Goal: Check status: Check status

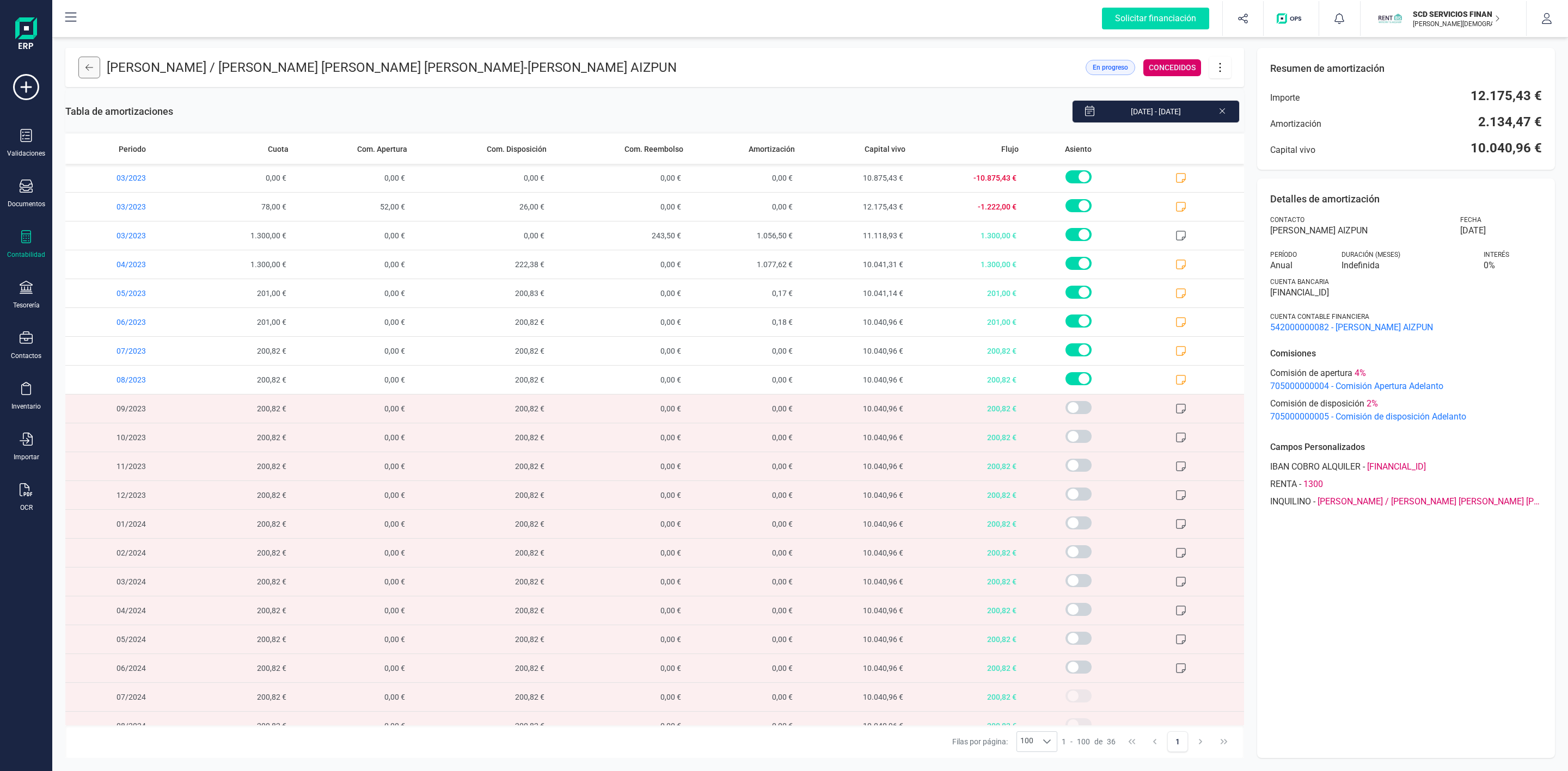
click at [92, 65] on icon at bounding box center [89, 68] width 8 height 9
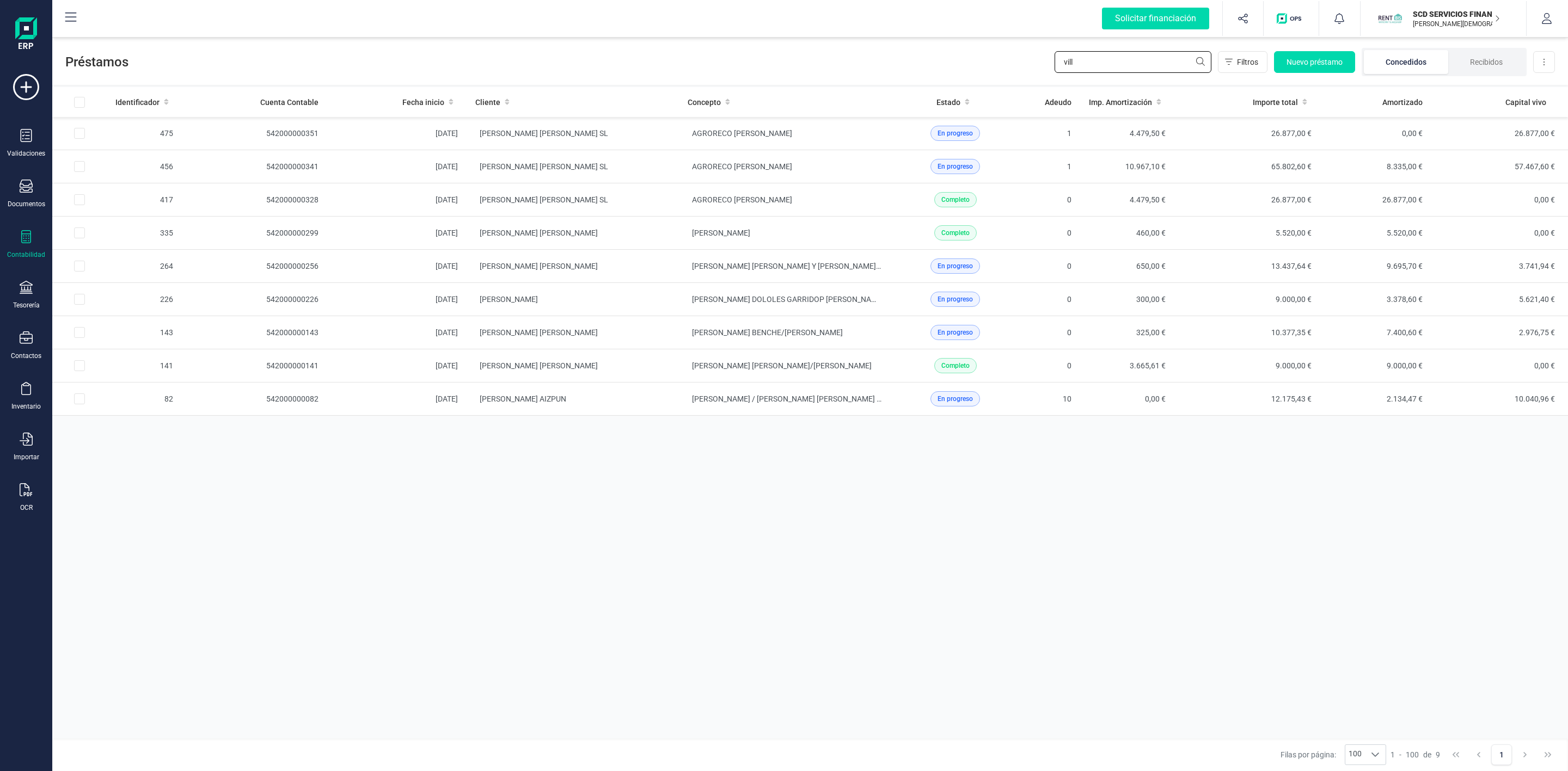
drag, startPoint x: 1078, startPoint y: 65, endPoint x: 995, endPoint y: 63, distance: 83.0
click at [1000, 63] on div "Préstamos vill Filtros Nuevo préstamo Concedidos Recibidos Descargar Excel" at bounding box center [810, 60] width 1516 height 50
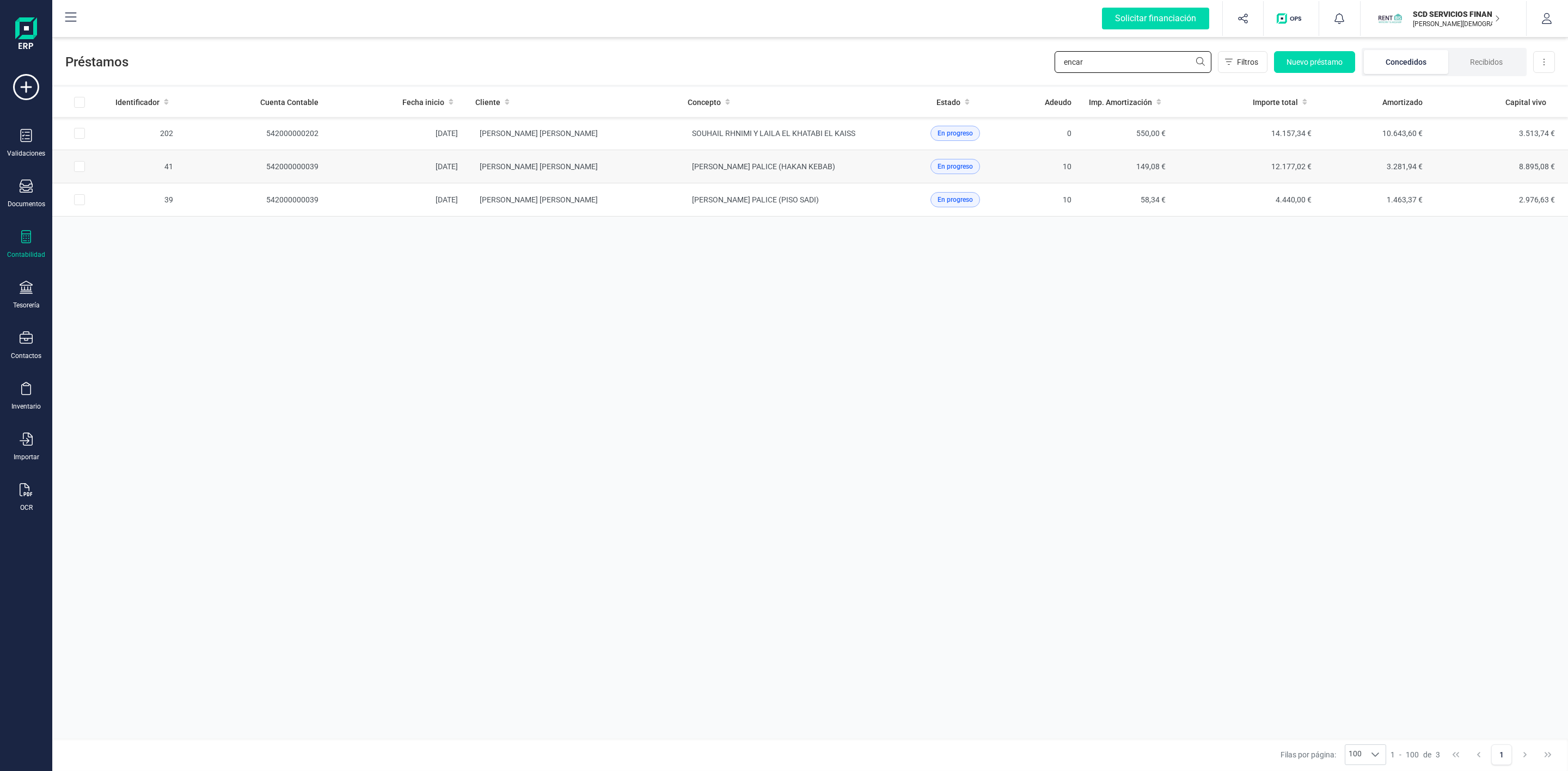
type input "encar"
click at [884, 166] on td "[PERSON_NAME] PALICE (HAKAN KEBAB)" at bounding box center [785, 167] width 212 height 33
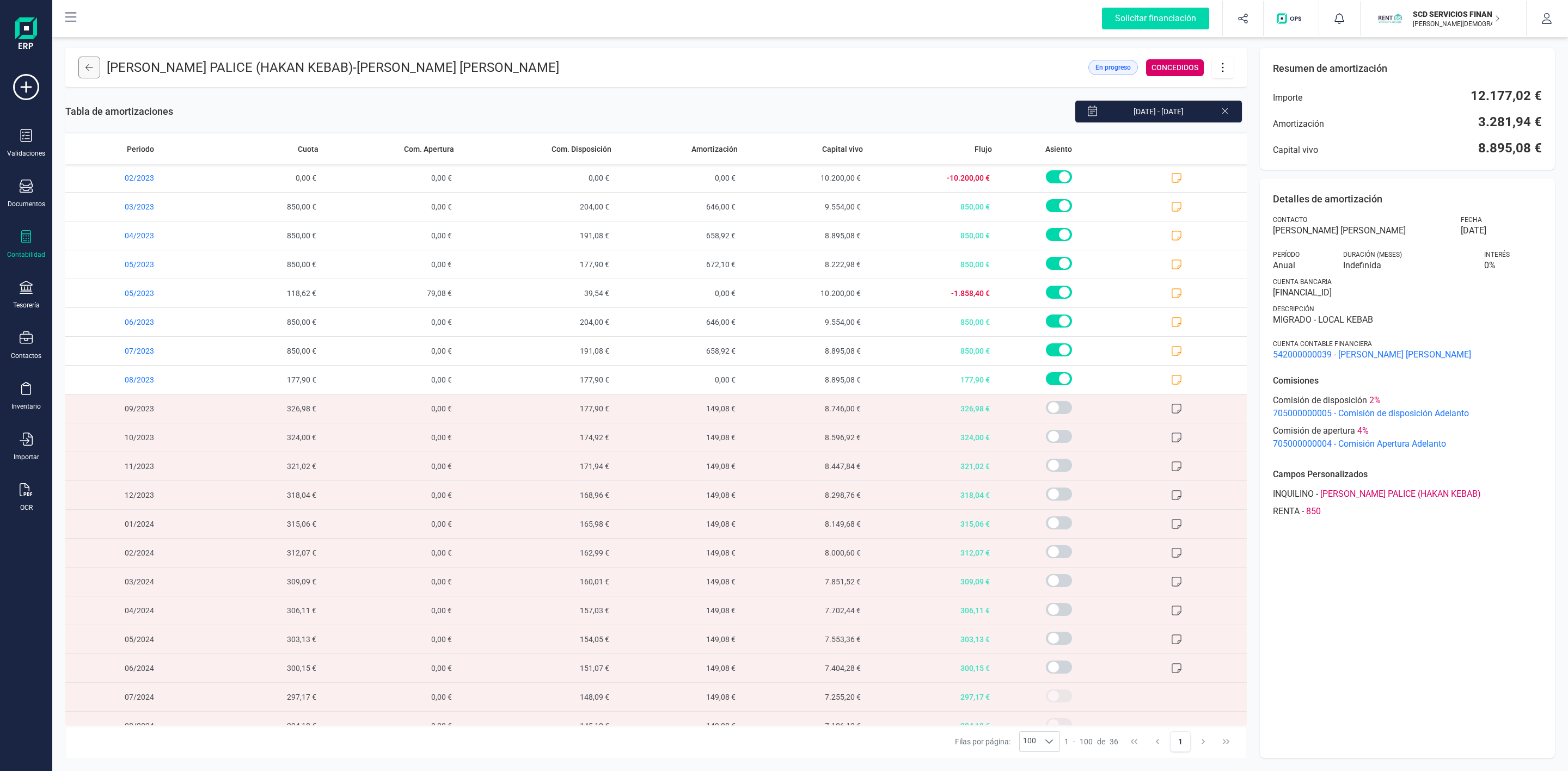
click at [95, 70] on button at bounding box center [89, 68] width 22 height 22
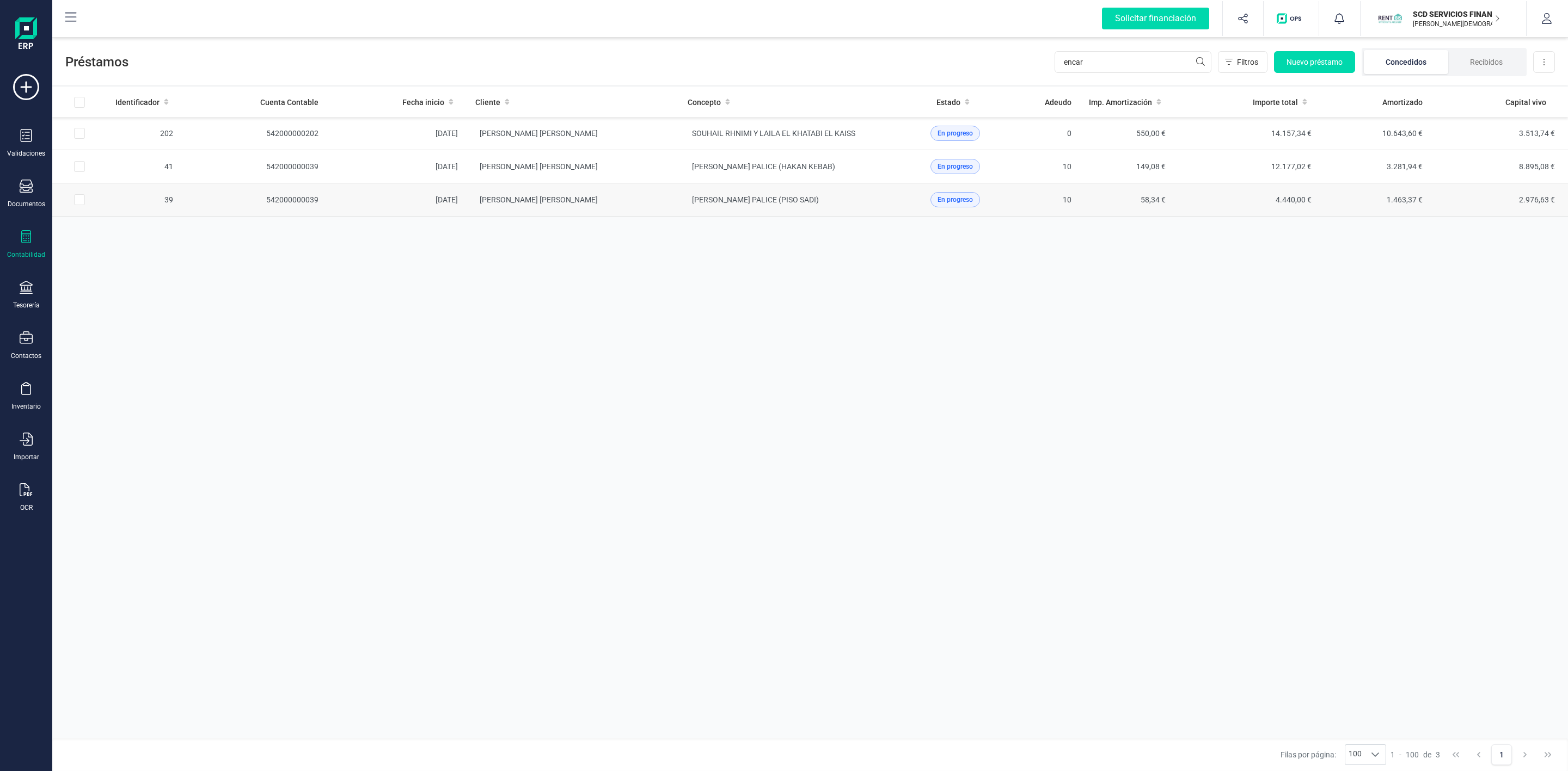
click at [641, 209] on td "[PERSON_NAME] [PERSON_NAME]" at bounding box center [573, 200] width 212 height 33
